Goal: Task Accomplishment & Management: Complete application form

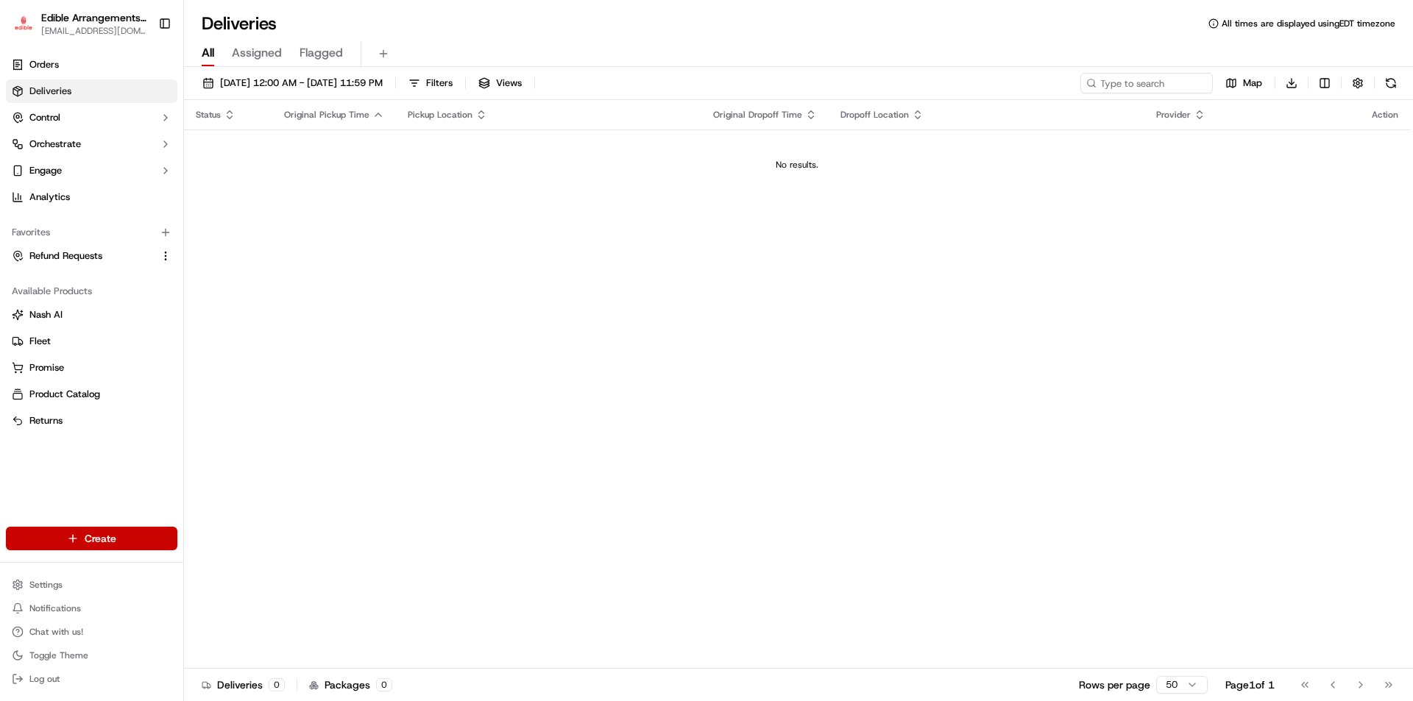
click at [154, 528] on html "Edible Arrangements - [PERSON_NAME][GEOGRAPHIC_DATA] [EMAIL_ADDRESS][DOMAIN_NAM…" at bounding box center [706, 350] width 1413 height 701
click at [284, 562] on link "Delivery" at bounding box center [266, 566] width 164 height 26
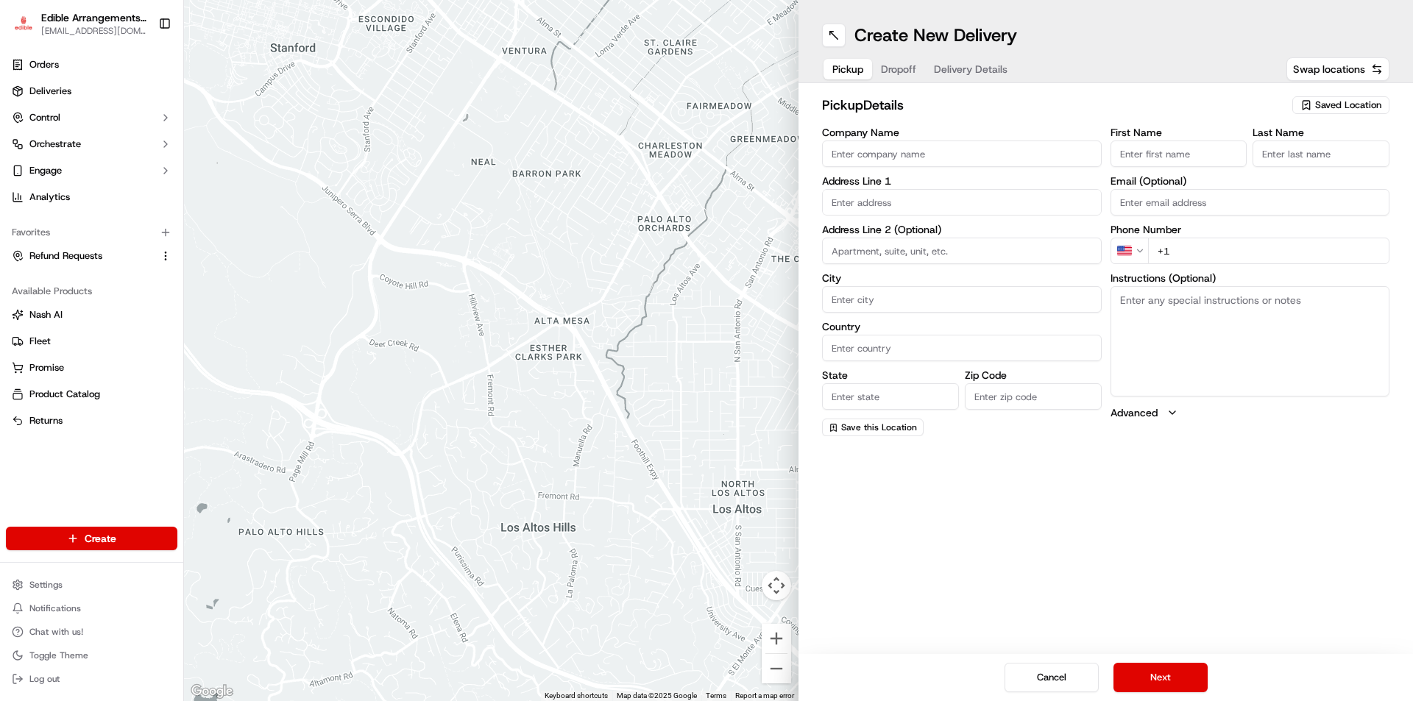
click at [1311, 104] on icon "button" at bounding box center [1306, 105] width 12 height 12
click at [1236, 166] on span "Edible Arrangements - [PERSON_NAME][GEOGRAPHIC_DATA], [GEOGRAPHIC_DATA] (FL716)" at bounding box center [1315, 167] width 181 height 26
type input "Edible Arrangements - [PERSON_NAME][GEOGRAPHIC_DATA], [GEOGRAPHIC_DATA]"
type input "[STREET_ADDRESS][PERSON_NAME]"
type input "[PERSON_NAME][DEMOGRAPHIC_DATA]"
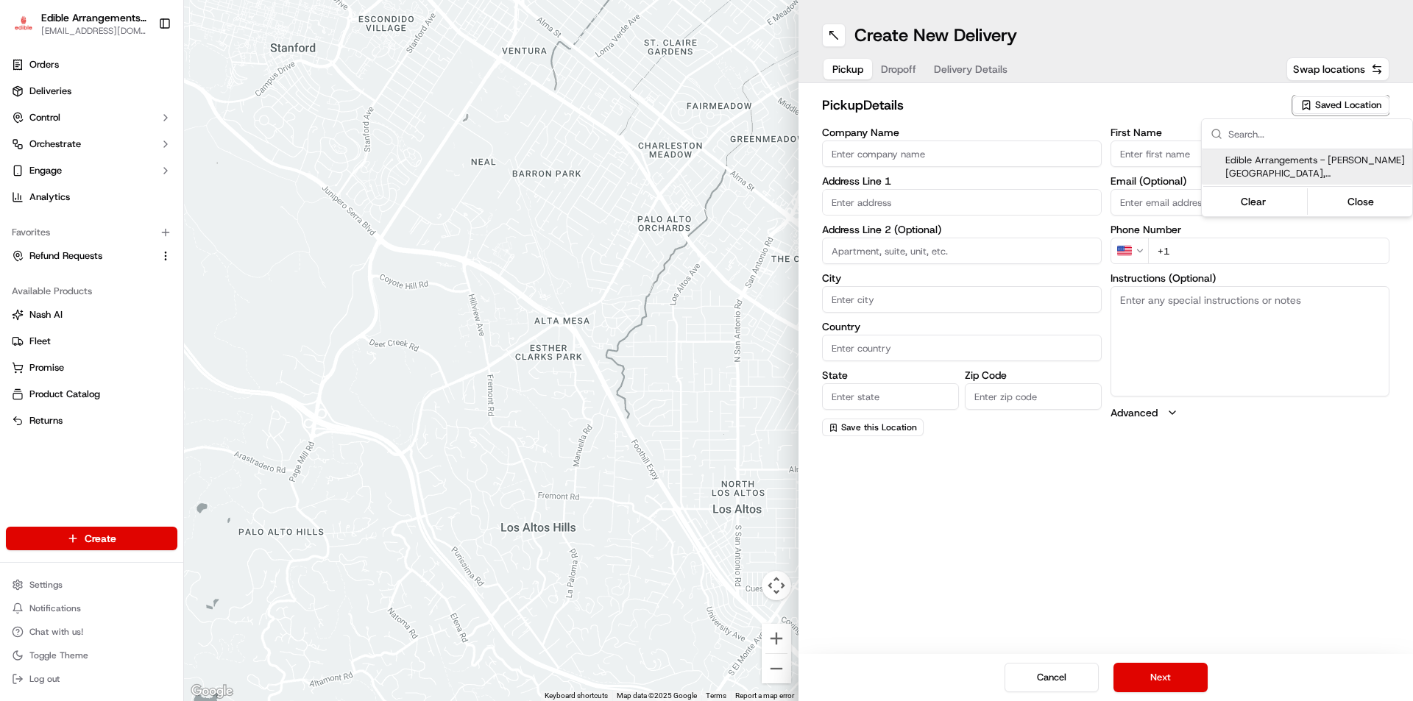
type input "US"
type input "FL"
type input "33544"
type input "[EMAIL_ADDRESS][DOMAIN_NAME]"
type input "[PHONE_NUMBER]"
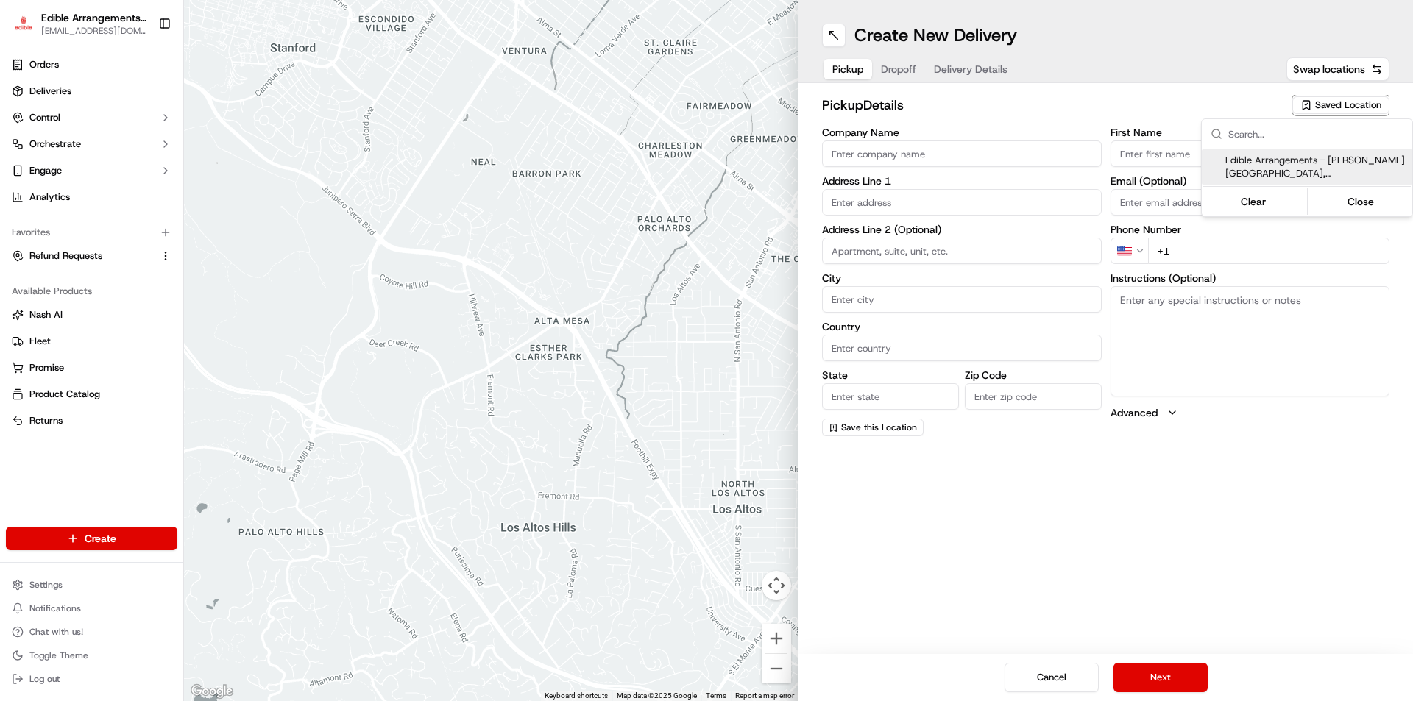
type textarea "Please come inside the store to pick up the arrangement."
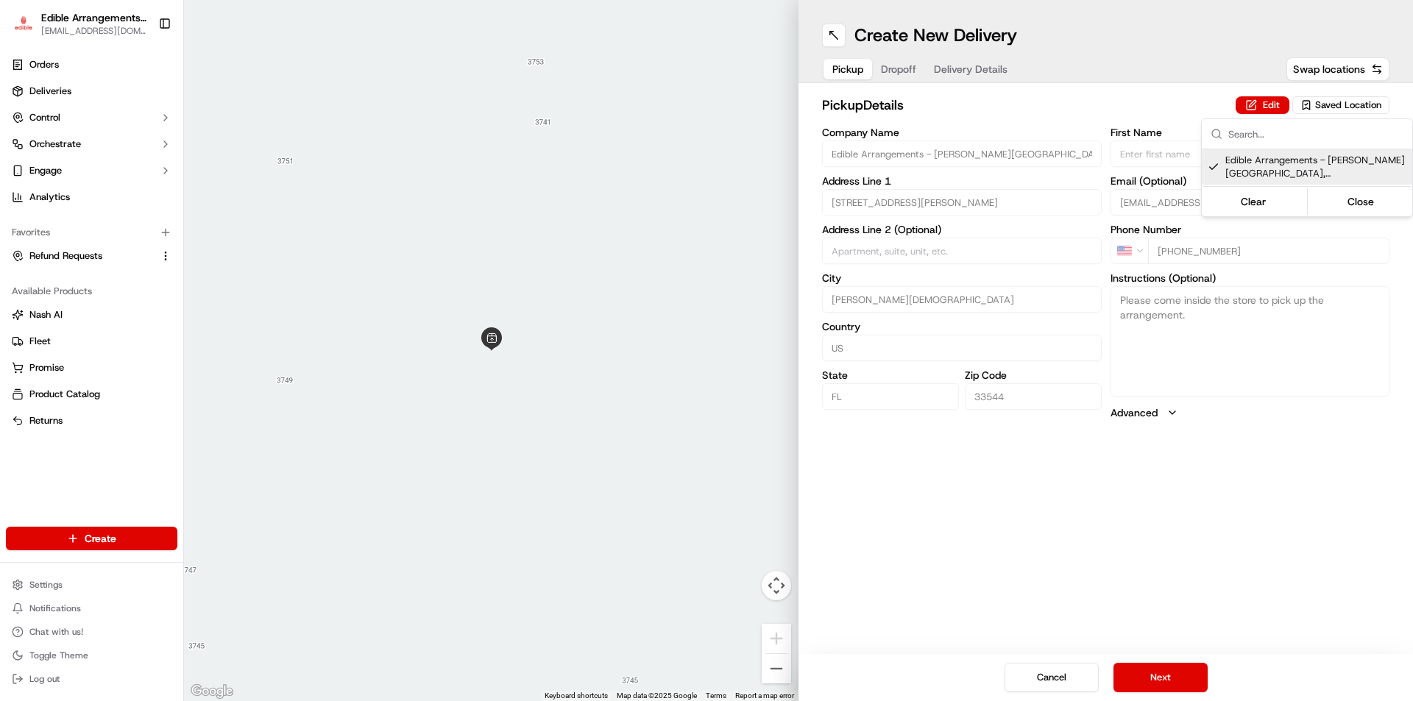
click at [1152, 677] on html "Edible Arrangements - [PERSON_NAME][GEOGRAPHIC_DATA] [EMAIL_ADDRESS][DOMAIN_NAM…" at bounding box center [706, 350] width 1413 height 701
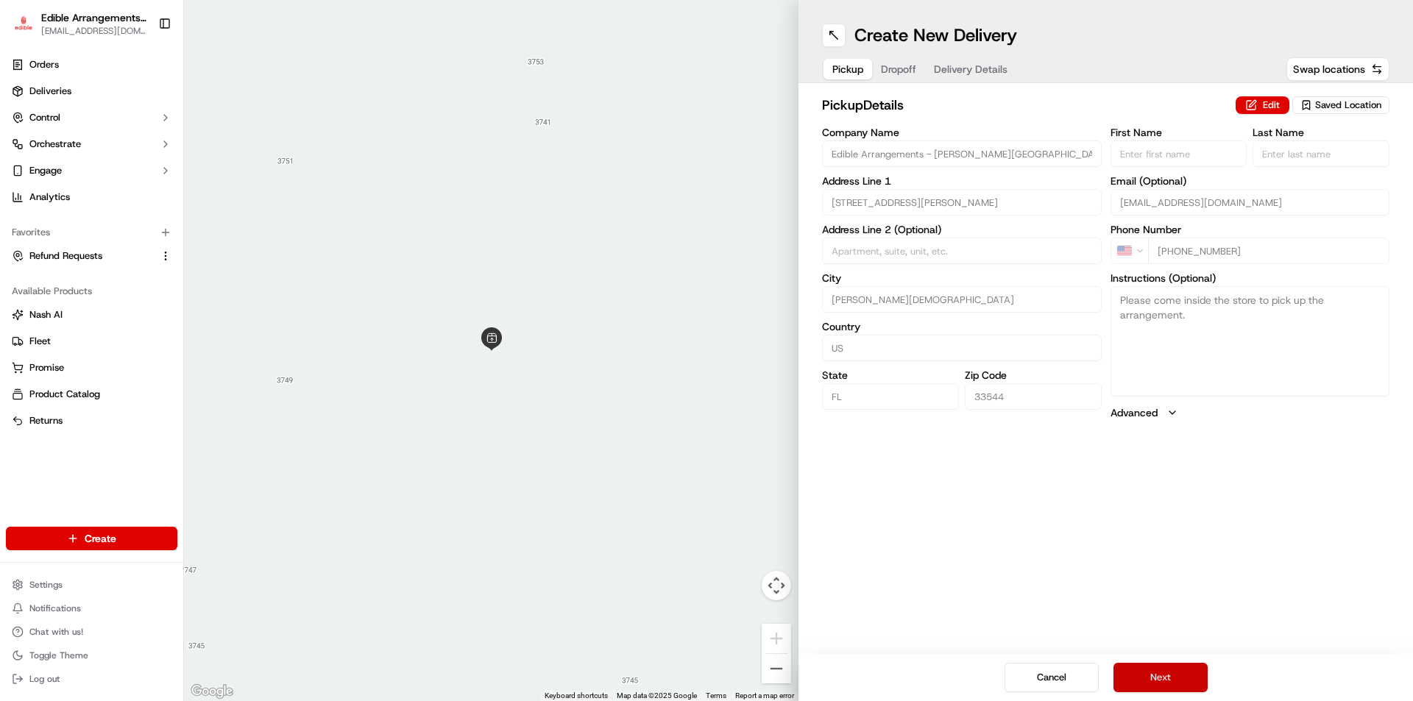
click at [1171, 682] on button "Next" at bounding box center [1160, 677] width 94 height 29
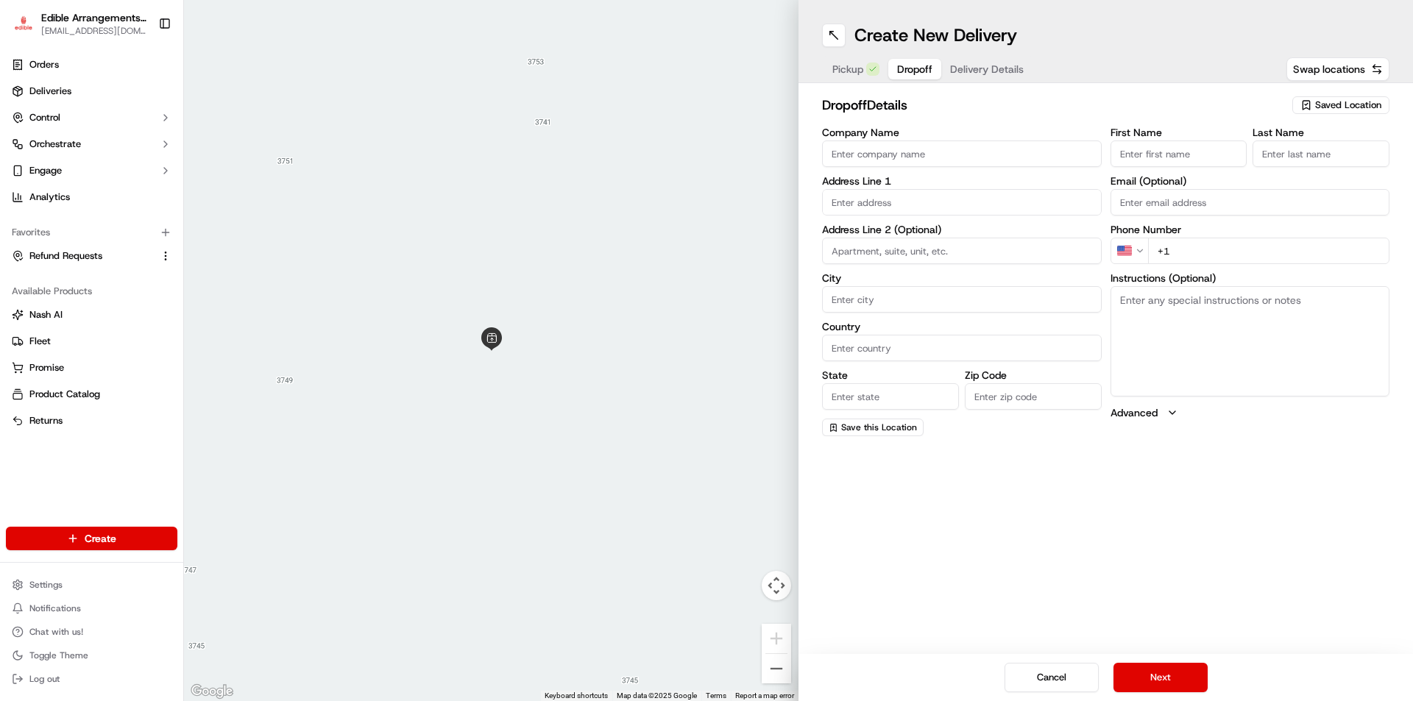
click at [1157, 147] on input "First Name" at bounding box center [1178, 154] width 137 height 26
type input "[PERSON_NAME]"
drag, startPoint x: 1251, startPoint y: 152, endPoint x: 1270, endPoint y: 152, distance: 19.1
click at [1255, 152] on div "First Name [PERSON_NAME] Last Name" at bounding box center [1250, 147] width 280 height 40
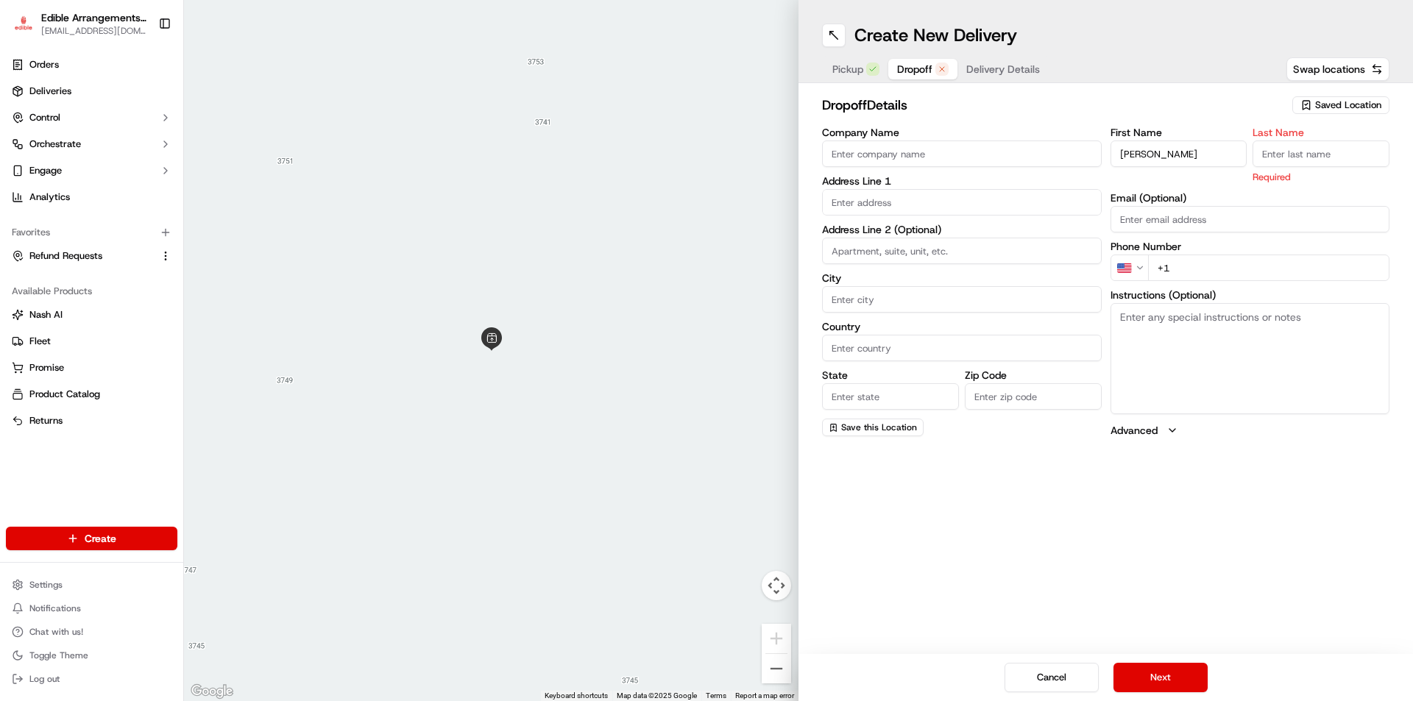
click at [1273, 150] on input "Last Name" at bounding box center [1320, 154] width 137 height 26
type input "[DEMOGRAPHIC_DATA]"
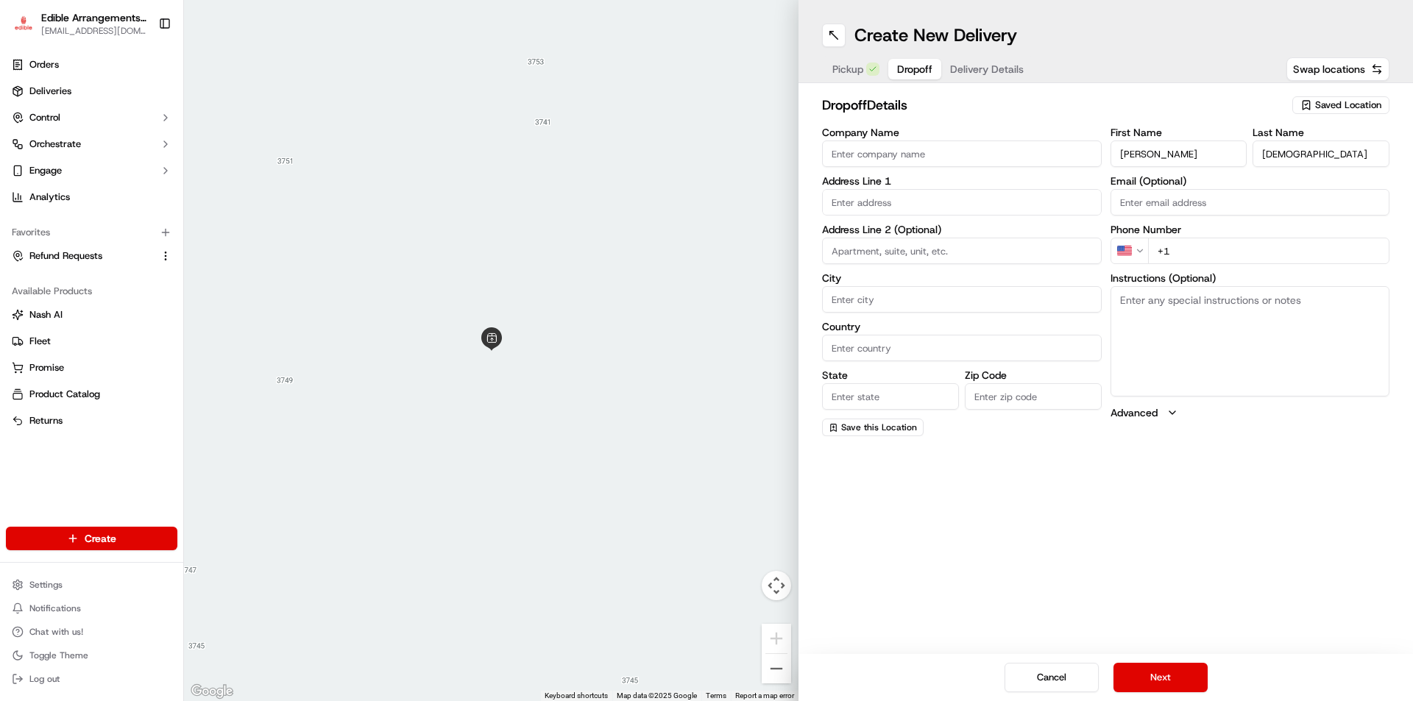
click at [1215, 261] on input "+1" at bounding box center [1269, 251] width 242 height 26
type input "[PHONE_NUMBER]"
click at [1171, 340] on textarea "Instructions (Optional)" at bounding box center [1250, 341] width 280 height 110
type textarea "please knockt at door and hand deliver to recipient, if no answer, leave at doo…"
click at [873, 207] on input "text" at bounding box center [962, 202] width 280 height 26
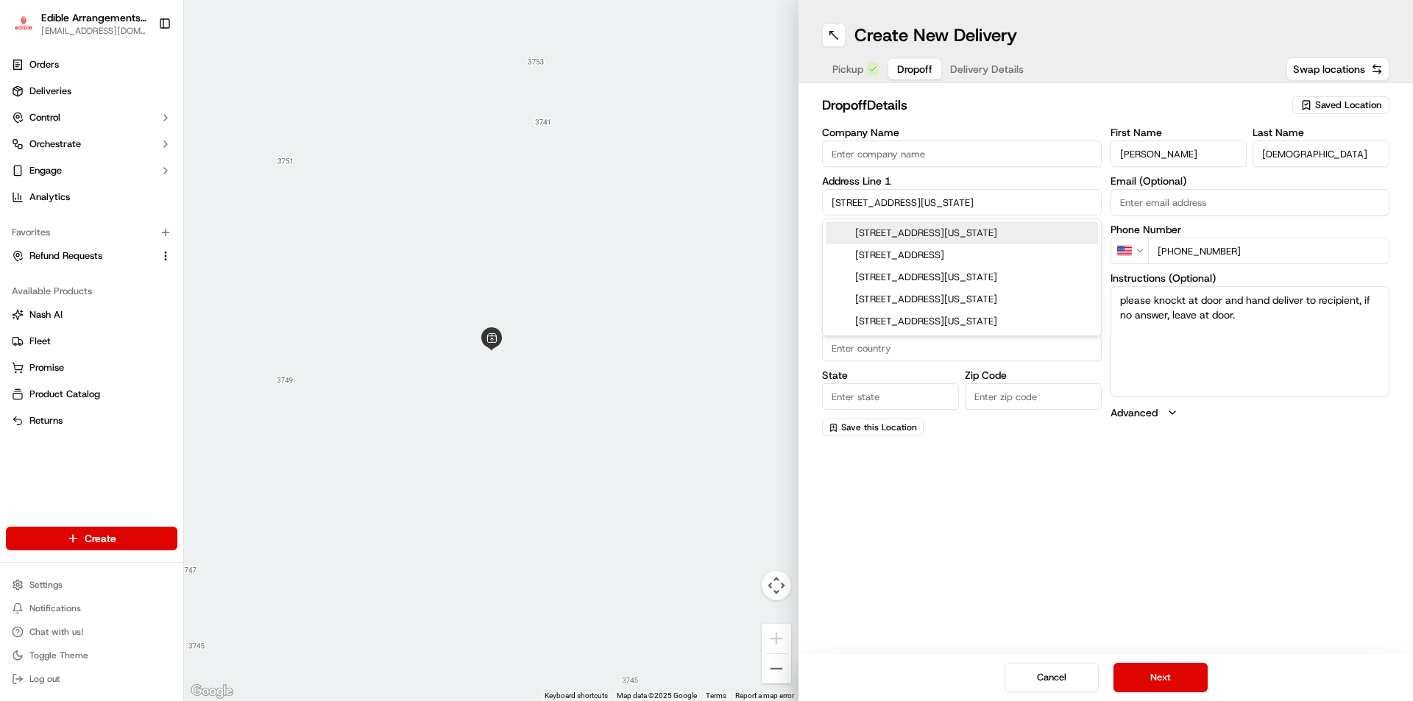
click at [873, 230] on div "[STREET_ADDRESS][US_STATE]" at bounding box center [961, 233] width 272 height 22
type input "[STREET_ADDRESS][US_STATE]"
type input "Lakeland"
type input "[GEOGRAPHIC_DATA]"
type input "FL"
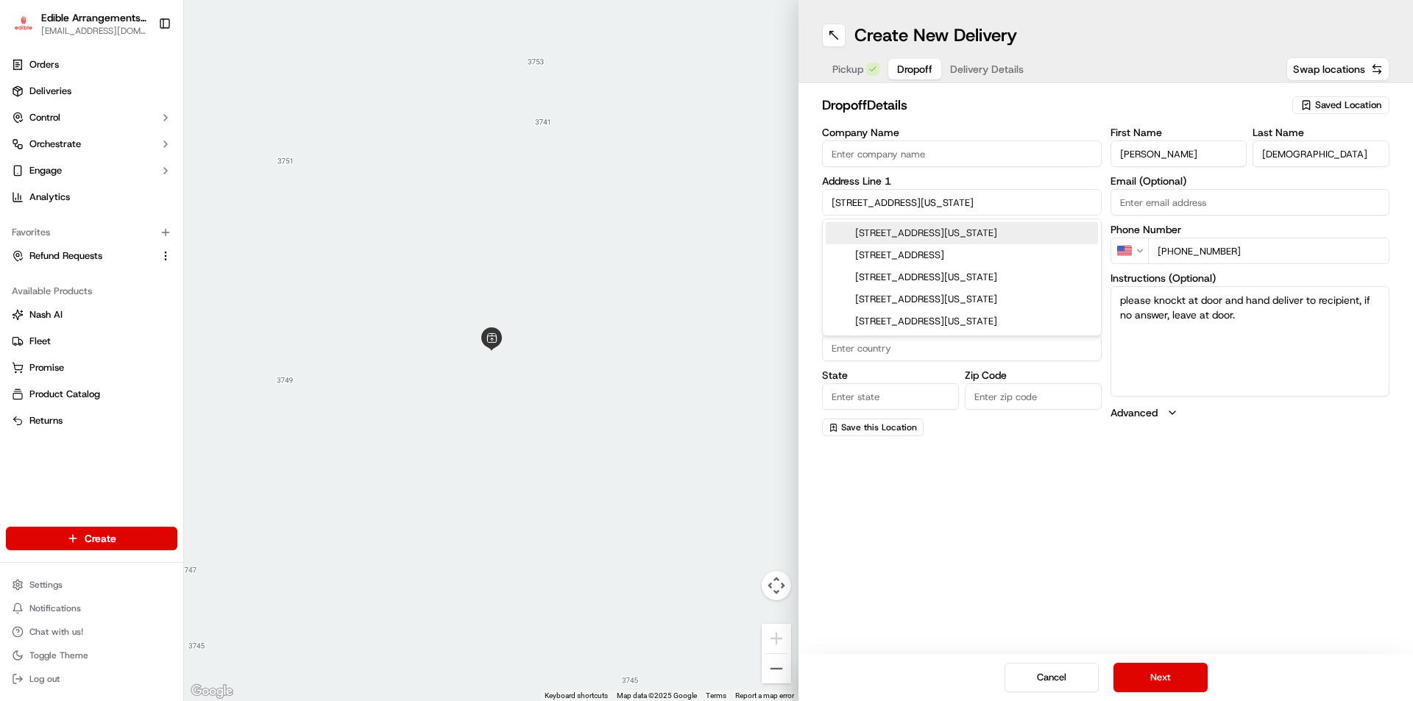
type input "33801"
type input "[STREET_ADDRESS][US_STATE]"
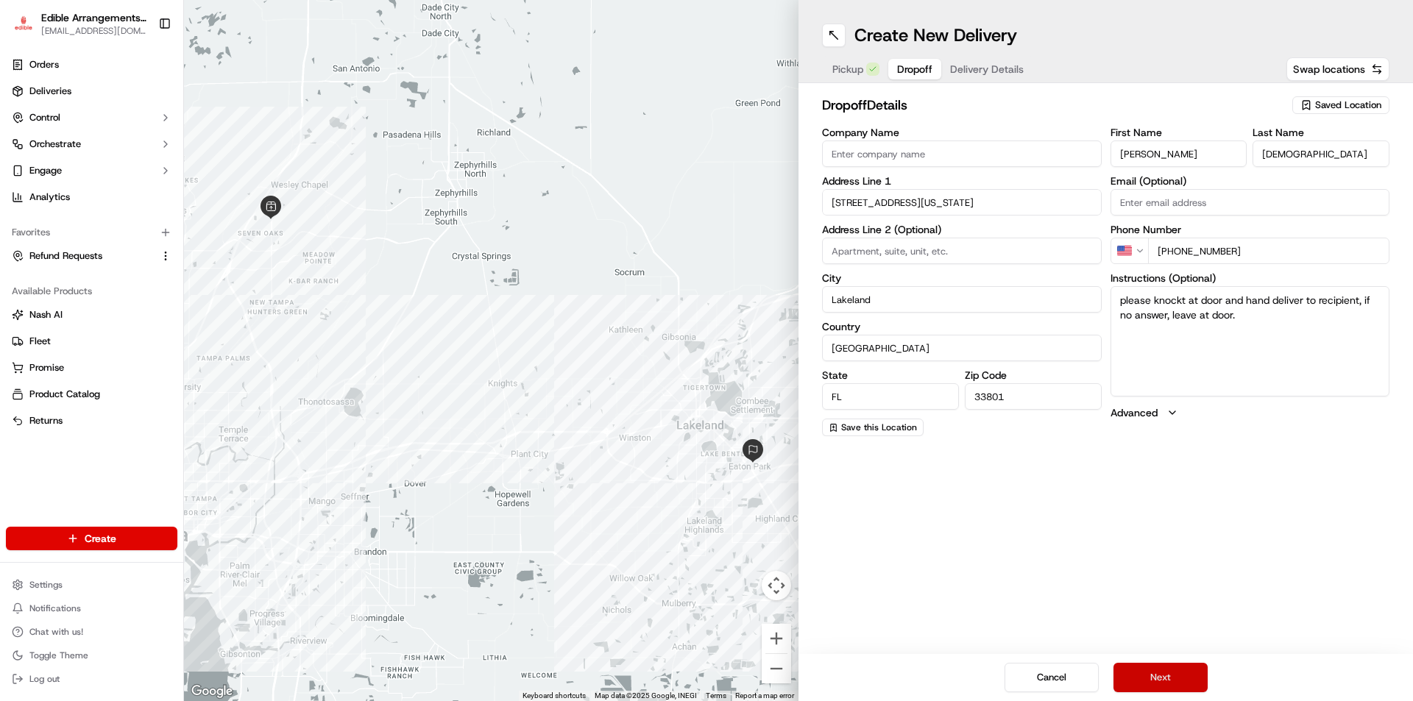
click at [1163, 682] on button "Next" at bounding box center [1160, 677] width 94 height 29
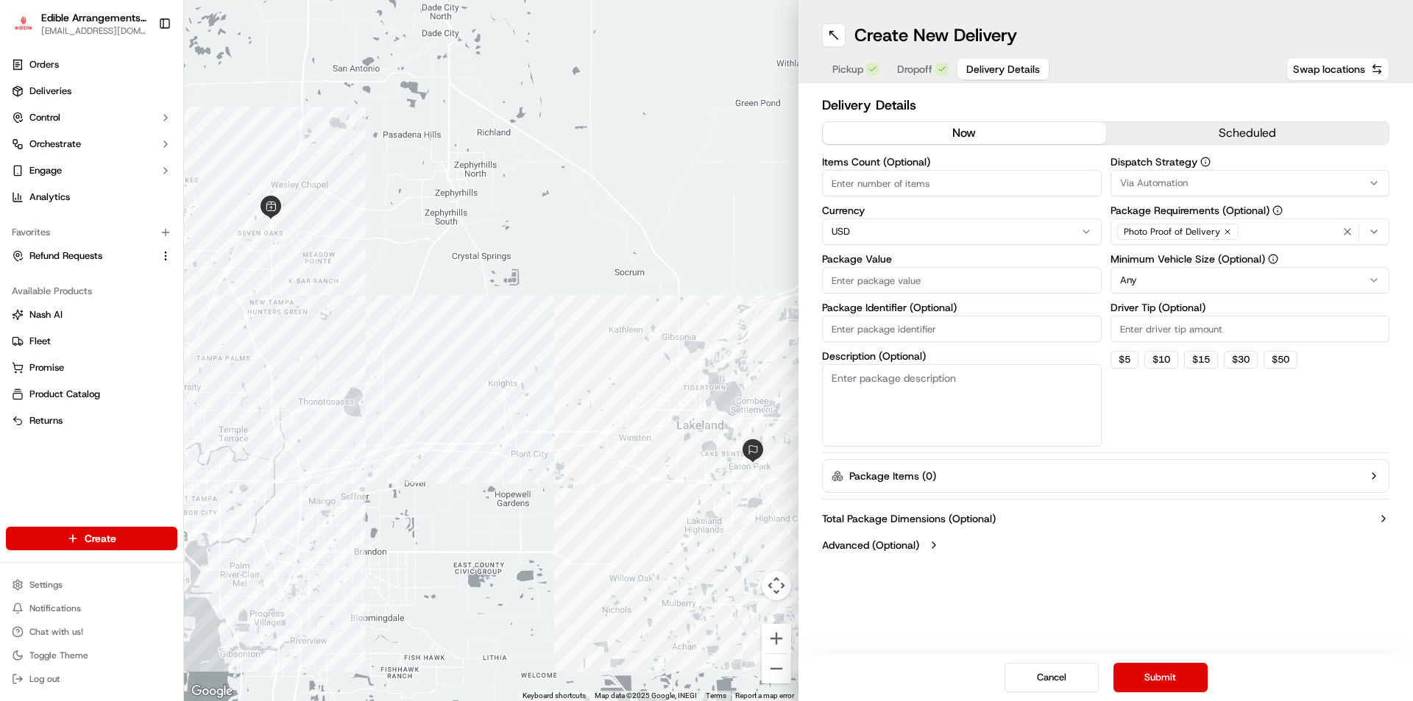
click at [902, 181] on input "Items Count (Optional)" at bounding box center [962, 183] width 280 height 26
type input "2"
click at [893, 290] on input "Package Value" at bounding box center [962, 280] width 280 height 26
type input "57.42"
click at [898, 332] on input "Package Identifier (Optional)" at bounding box center [962, 329] width 280 height 26
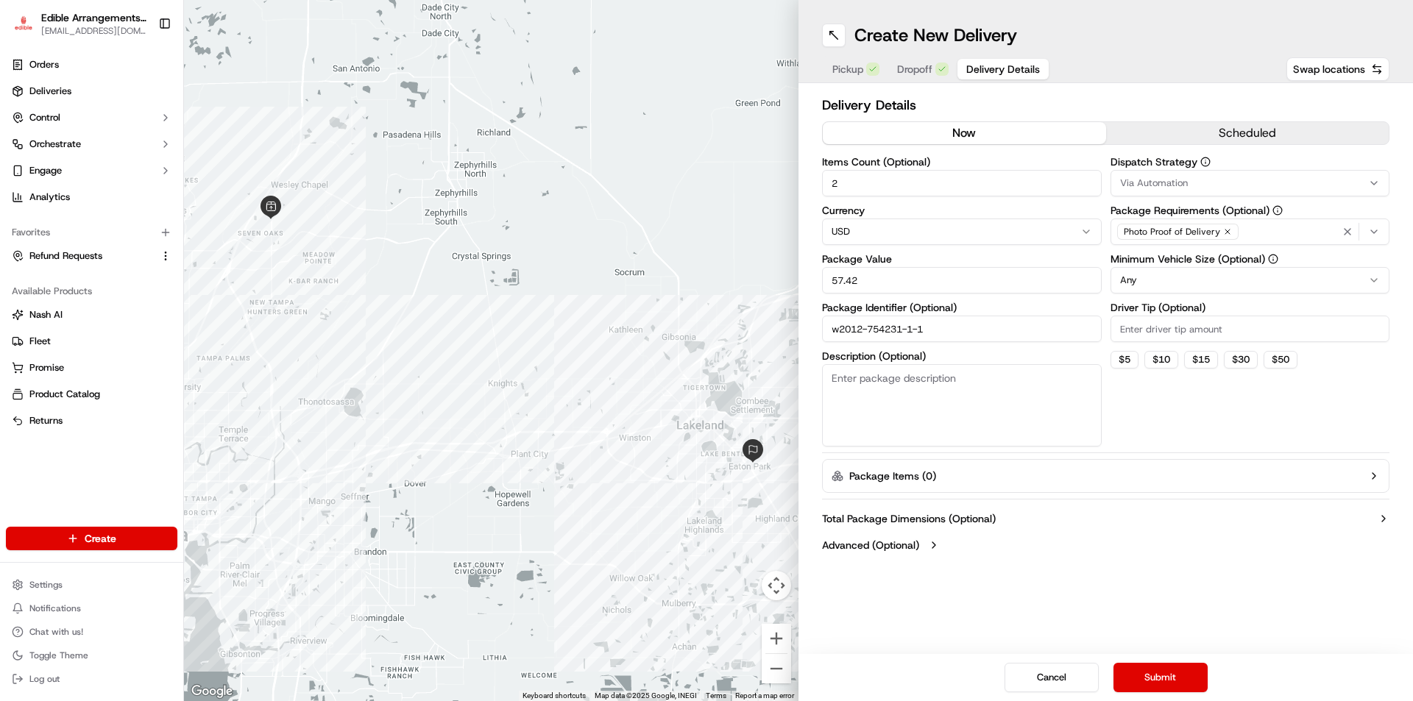
type input "w2012-754231-1-1"
click at [891, 401] on textarea "Description (Optional)" at bounding box center [962, 405] width 280 height 82
type textarea "birthday box and balloon"
click at [1145, 677] on button "Submit" at bounding box center [1160, 677] width 94 height 29
